Goal: Task Accomplishment & Management: Complete application form

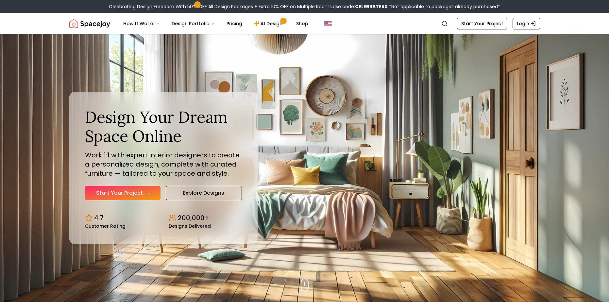
click at [143, 189] on link "Start Your Project" at bounding box center [122, 193] width 75 height 14
click at [223, 195] on link "Explore Designs" at bounding box center [204, 193] width 76 height 14
drag, startPoint x: 331, startPoint y: 59, endPoint x: 323, endPoint y: 60, distance: 8.9
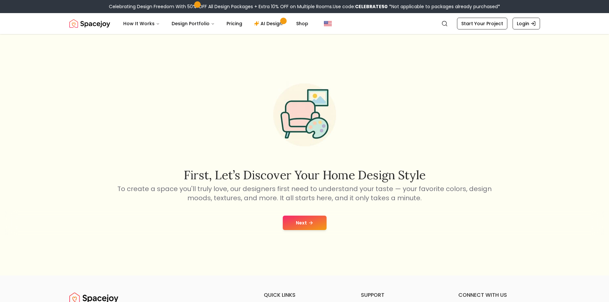
click at [321, 223] on button "Next" at bounding box center [305, 222] width 44 height 14
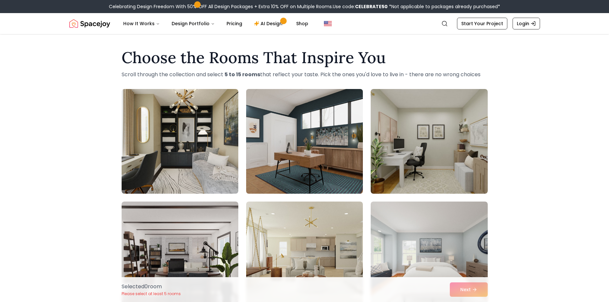
click at [272, 170] on img at bounding box center [304, 141] width 123 height 110
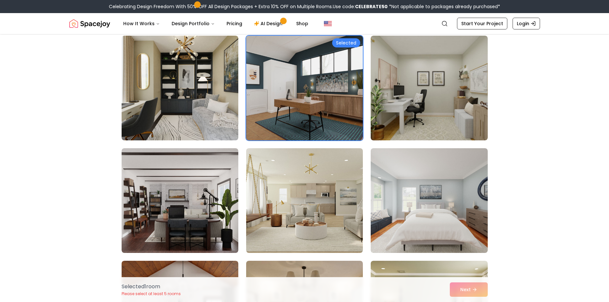
scroll to position [65, 0]
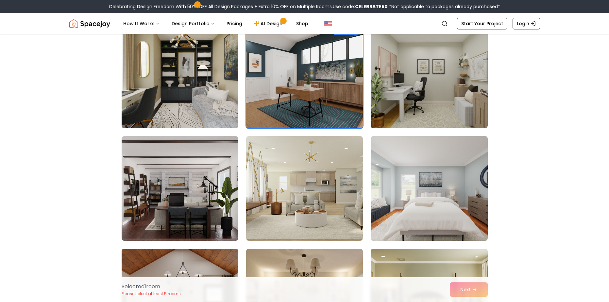
click at [396, 186] on img at bounding box center [429, 188] width 123 height 110
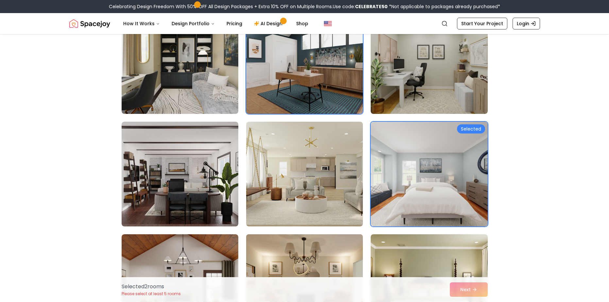
scroll to position [163, 0]
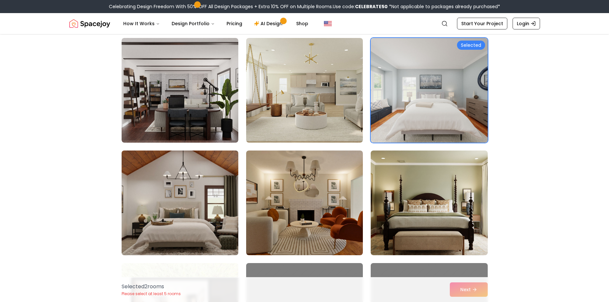
click at [200, 198] on img at bounding box center [180, 203] width 123 height 110
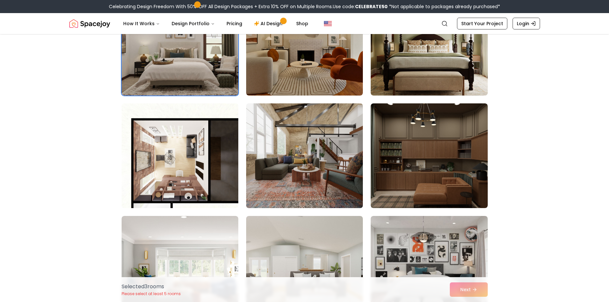
scroll to position [327, 0]
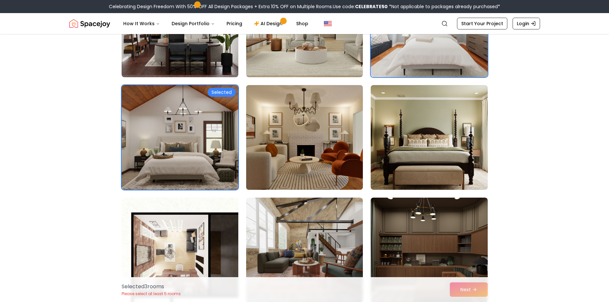
click at [302, 152] on img at bounding box center [304, 137] width 123 height 110
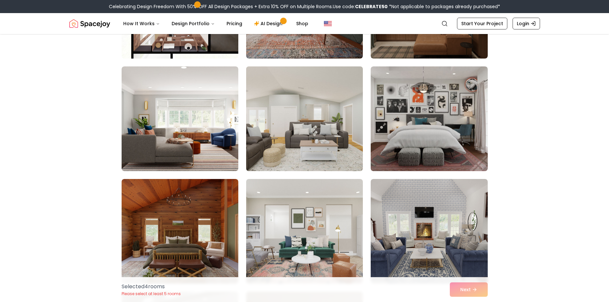
scroll to position [523, 0]
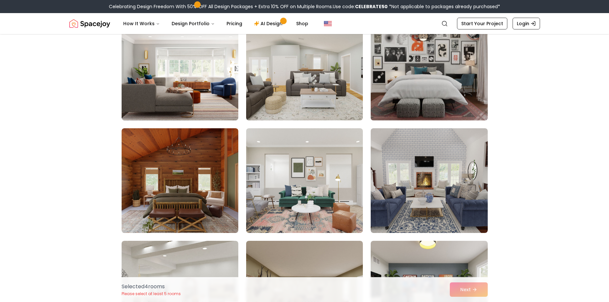
click at [400, 111] on img at bounding box center [429, 68] width 123 height 110
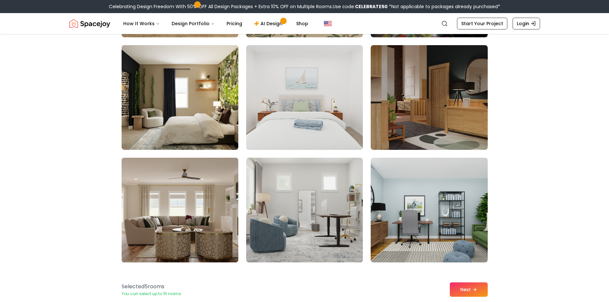
scroll to position [948, 0]
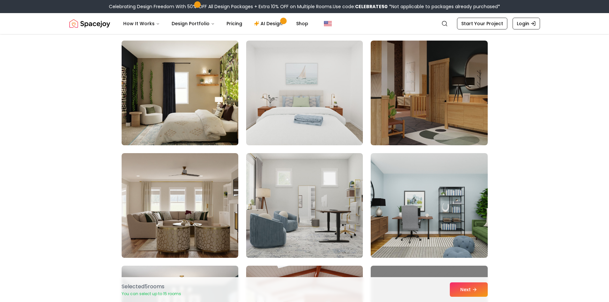
click at [207, 139] on img at bounding box center [180, 93] width 123 height 110
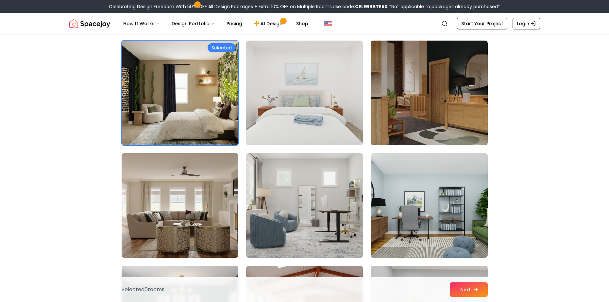
click at [475, 288] on icon at bounding box center [475, 289] width 5 height 5
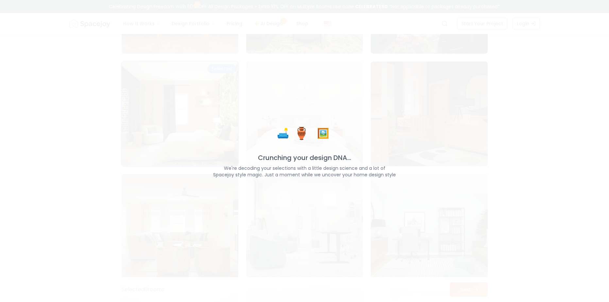
scroll to position [969, 0]
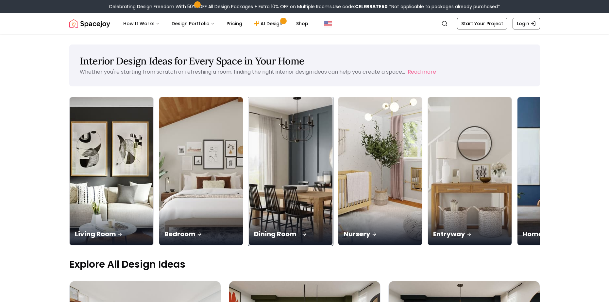
click at [306, 167] on img at bounding box center [290, 170] width 88 height 155
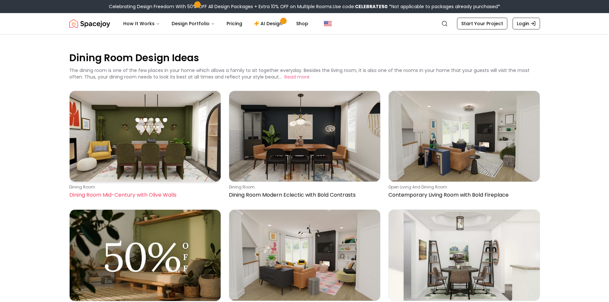
click at [199, 152] on img at bounding box center [145, 136] width 151 height 91
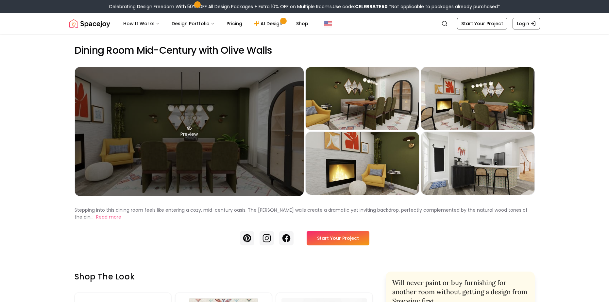
click at [219, 125] on div "Preview" at bounding box center [189, 131] width 229 height 129
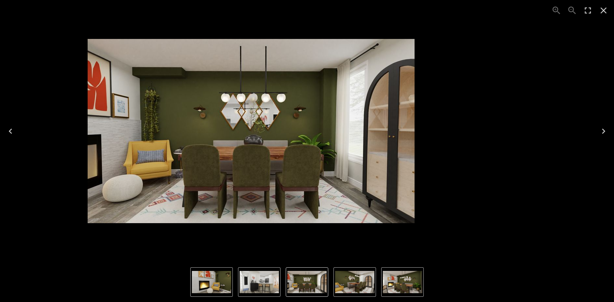
drag, startPoint x: 317, startPoint y: 162, endPoint x: 208, endPoint y: 153, distance: 108.8
click at [247, 138] on img "1 of 5" at bounding box center [251, 131] width 327 height 184
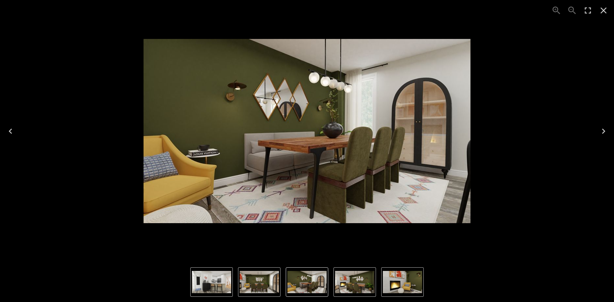
click at [16, 171] on div "Photo gallery" at bounding box center [307, 131] width 3806 height 262
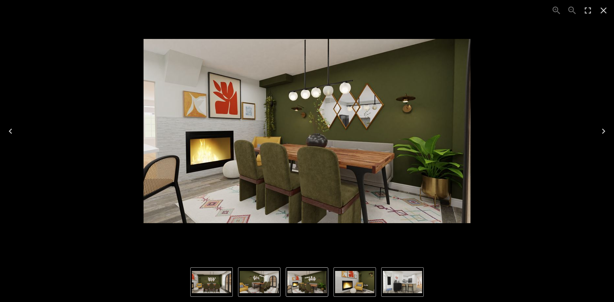
drag, startPoint x: 417, startPoint y: 145, endPoint x: 330, endPoint y: 88, distance: 103.7
click at [290, 117] on img "3 of 5" at bounding box center [306, 131] width 327 height 184
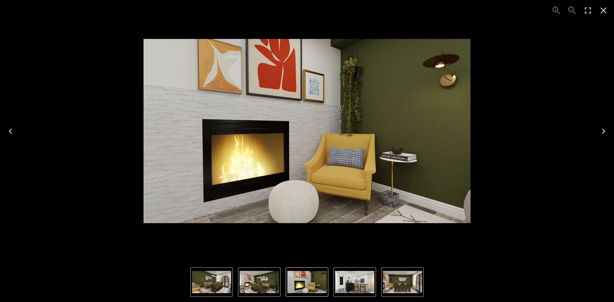
click at [604, 9] on icon "Close" at bounding box center [603, 11] width 6 height 6
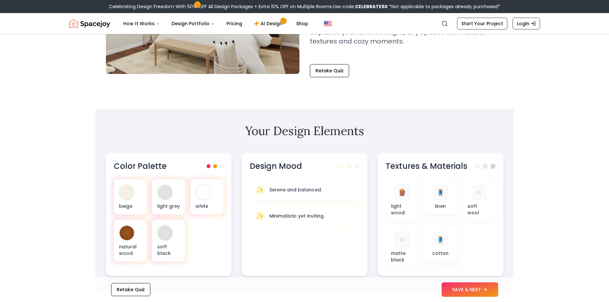
scroll to position [131, 0]
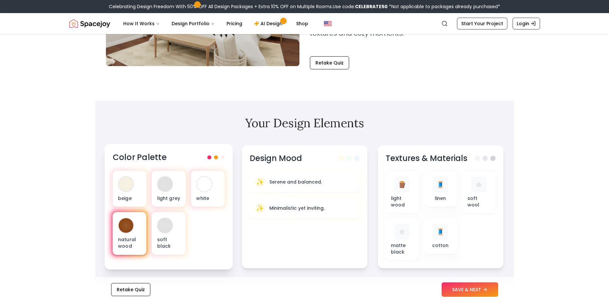
click at [136, 226] on div "natural wood" at bounding box center [129, 233] width 34 height 43
click at [122, 223] on div at bounding box center [126, 225] width 15 height 15
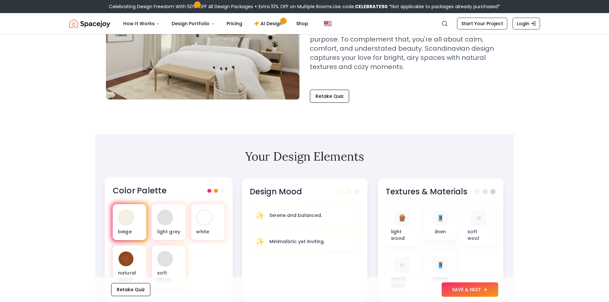
scroll to position [98, 0]
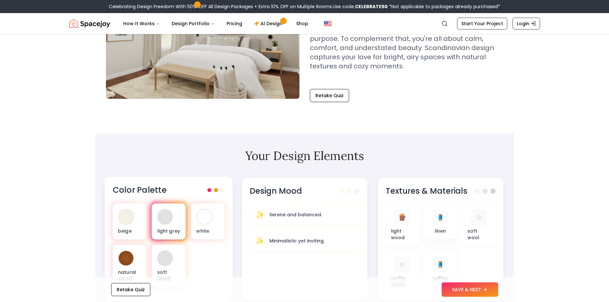
click at [164, 225] on div "light grey" at bounding box center [169, 221] width 34 height 36
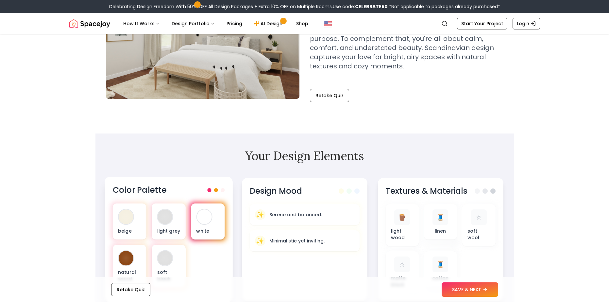
click at [216, 235] on div "white" at bounding box center [208, 221] width 34 height 36
click at [181, 256] on div "soft black" at bounding box center [169, 265] width 34 height 43
click at [131, 253] on div at bounding box center [126, 258] width 15 height 15
click at [310, 216] on p "Serene and balanced." at bounding box center [295, 213] width 54 height 7
click at [402, 227] on p "light wood" at bounding box center [401, 233] width 23 height 13
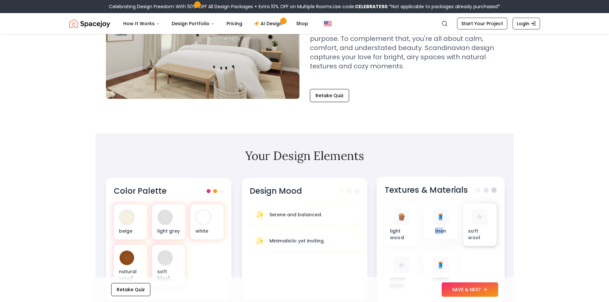
drag, startPoint x: 442, startPoint y: 226, endPoint x: 473, endPoint y: 210, distance: 34.8
click at [462, 219] on div "🪵 light wood 🧵 linen ☆ soft wool ☆ matte black 🧵 cotton" at bounding box center [440, 248] width 112 height 91
click at [488, 203] on div at bounding box center [479, 224] width 37 height 45
drag, startPoint x: 488, startPoint y: 193, endPoint x: 483, endPoint y: 193, distance: 5.2
click at [488, 193] on div "Textures & Materials" at bounding box center [440, 190] width 112 height 11
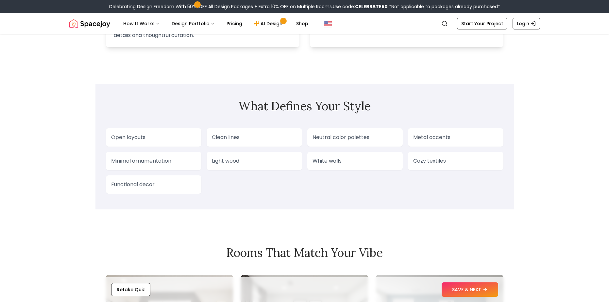
scroll to position [621, 0]
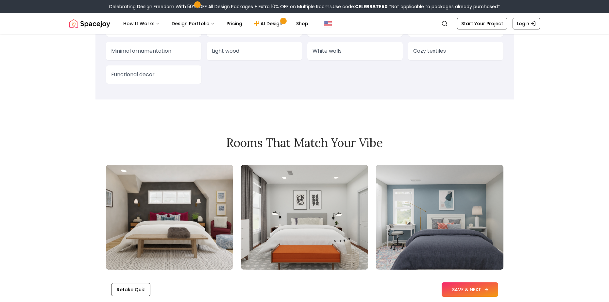
click at [468, 294] on button "SAVE & NEXT" at bounding box center [470, 289] width 57 height 14
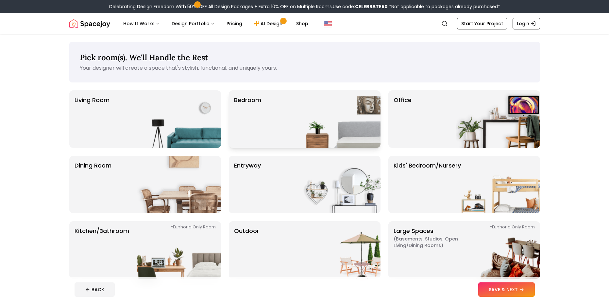
click at [259, 111] on p "Bedroom" at bounding box center [247, 118] width 27 height 47
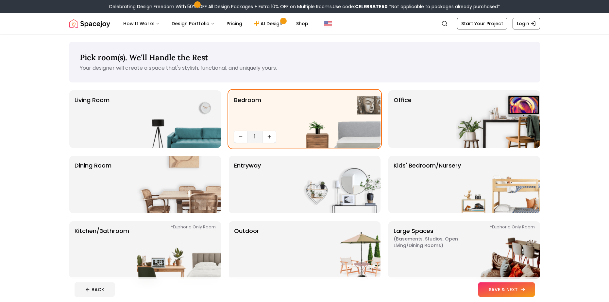
click at [505, 291] on button "SAVE & NEXT" at bounding box center [506, 289] width 57 height 14
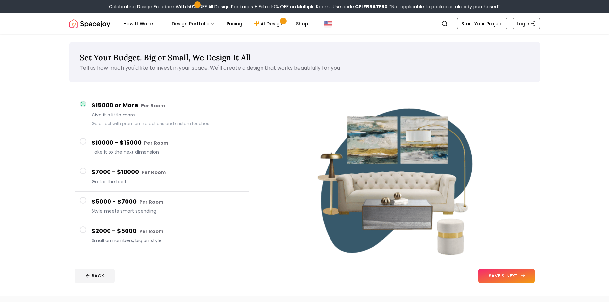
click at [492, 281] on button "SAVE & NEXT" at bounding box center [506, 275] width 57 height 14
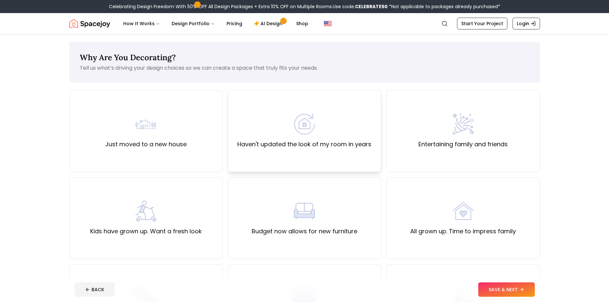
click at [257, 149] on div "Haven't updated the look of my room in years" at bounding box center [304, 131] width 153 height 82
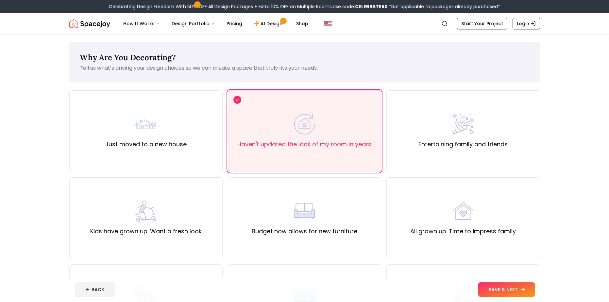
click at [525, 290] on icon at bounding box center [522, 289] width 5 height 5
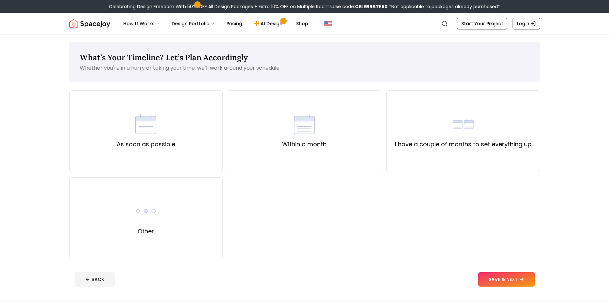
drag, startPoint x: 196, startPoint y: 141, endPoint x: 327, endPoint y: 172, distance: 134.4
click at [198, 141] on div "As soon as possible" at bounding box center [145, 131] width 153 height 82
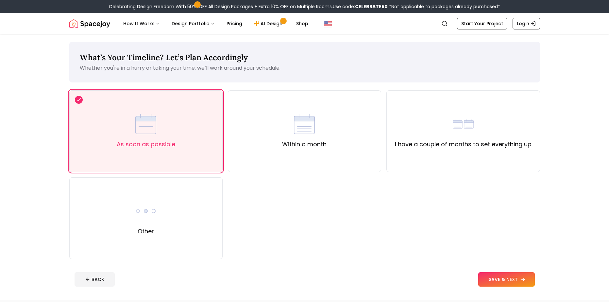
click at [495, 277] on button "SAVE & NEXT" at bounding box center [506, 279] width 57 height 14
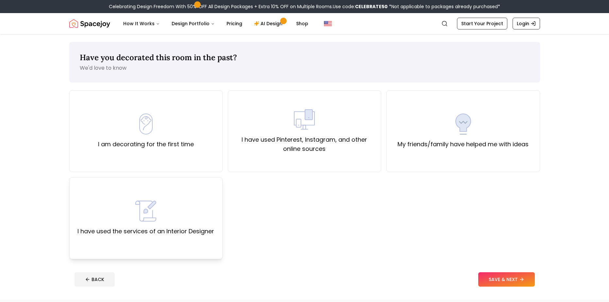
click at [193, 205] on div "I have used the services of an Interior Designer" at bounding box center [145, 217] width 137 height 35
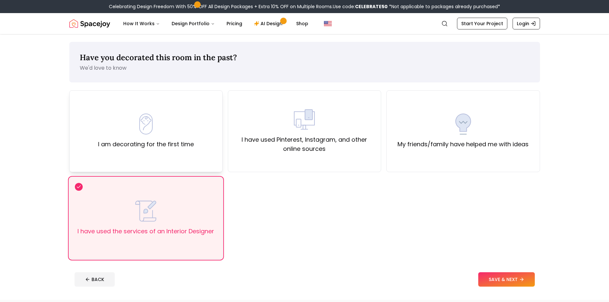
drag, startPoint x: 492, startPoint y: 277, endPoint x: 186, endPoint y: 151, distance: 330.8
click at [197, 163] on div "Have you decorated this room in the past? We'd love to know I am decorating for…" at bounding box center [305, 166] width 502 height 265
drag, startPoint x: 186, startPoint y: 151, endPoint x: 298, endPoint y: 188, distance: 118.0
click at [186, 151] on div "I am decorating for the first time" at bounding box center [145, 131] width 153 height 82
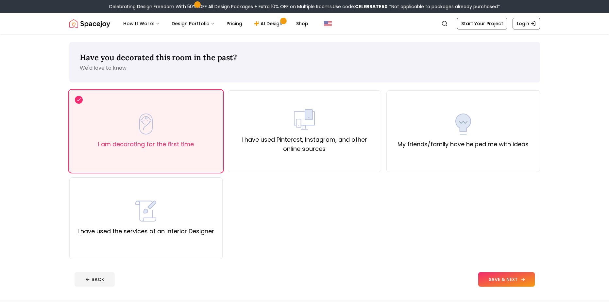
click at [479, 281] on button "SAVE & NEXT" at bounding box center [506, 279] width 57 height 14
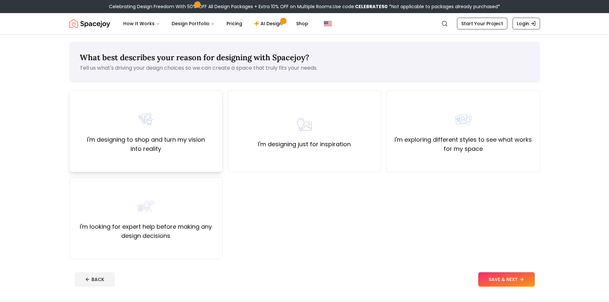
click at [207, 166] on div "I'm designing to shop and turn my vision into reality" at bounding box center [145, 131] width 153 height 82
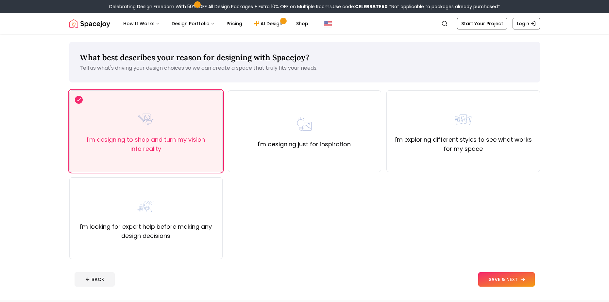
click at [496, 284] on button "SAVE & NEXT" at bounding box center [506, 279] width 57 height 14
